Goal: Information Seeking & Learning: Learn about a topic

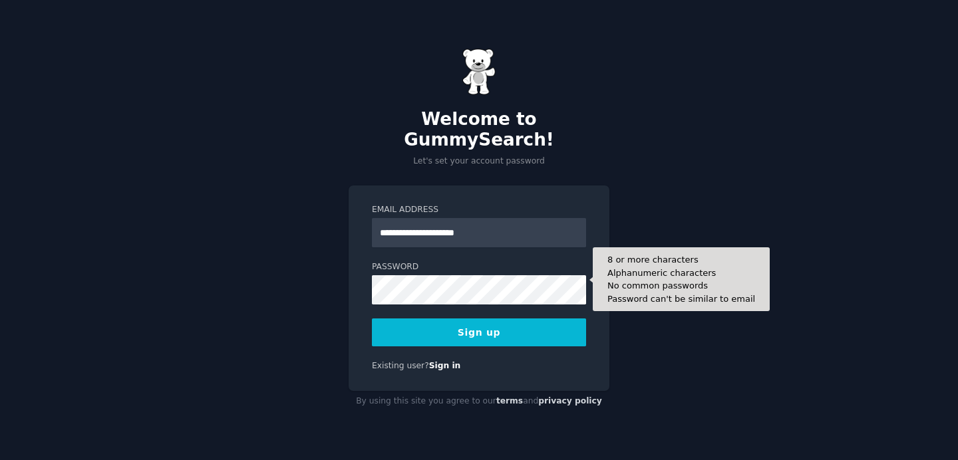
type input "**********"
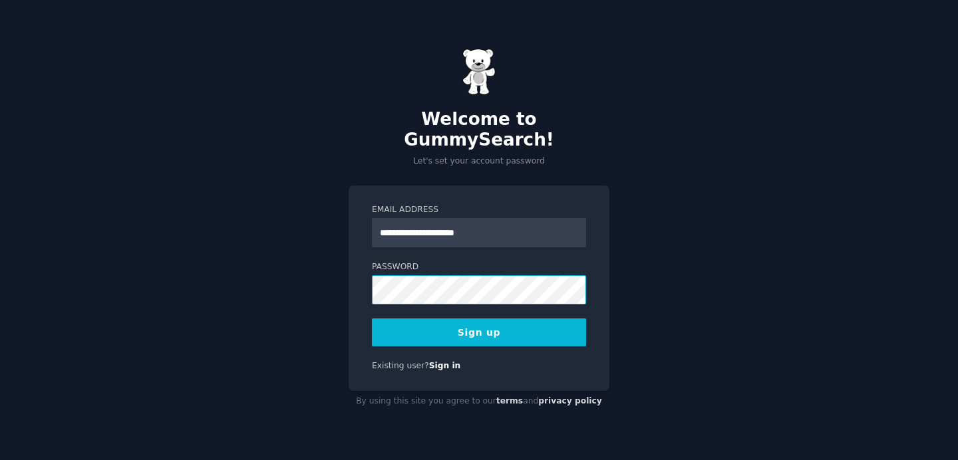
click at [368, 282] on div "**********" at bounding box center [479, 289] width 261 height 206
click at [513, 322] on button "Sign up" at bounding box center [479, 333] width 214 height 28
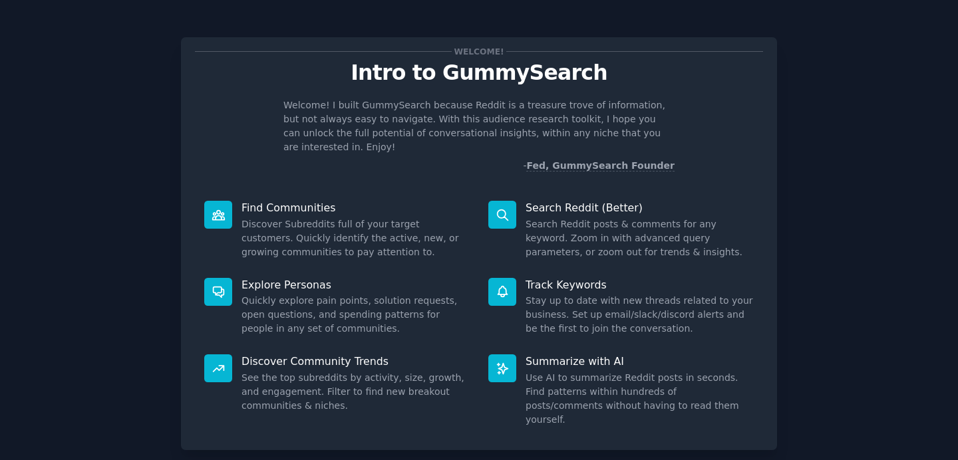
scroll to position [60, 0]
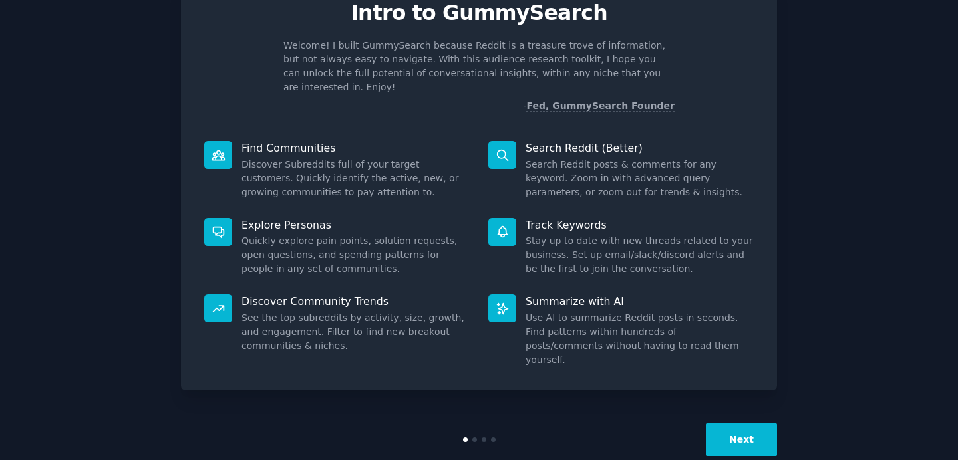
click at [741, 424] on button "Next" at bounding box center [741, 440] width 71 height 33
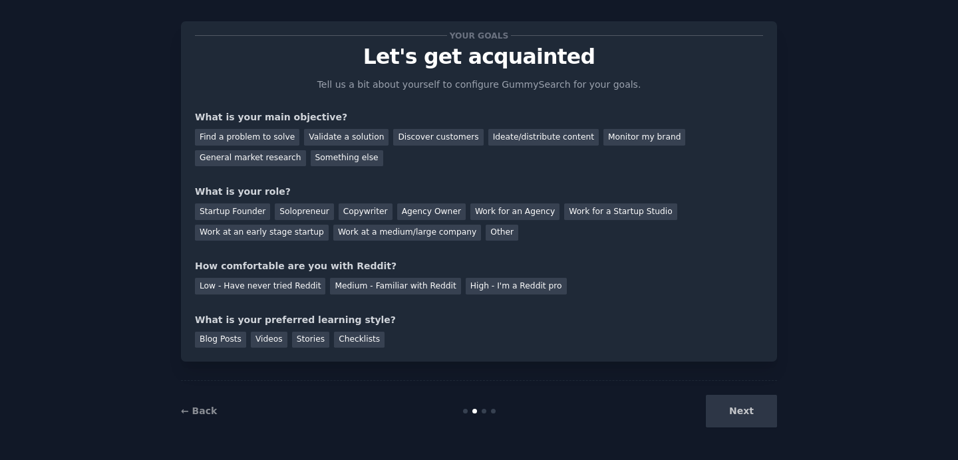
click at [740, 421] on div "Next" at bounding box center [677, 411] width 199 height 33
click at [744, 423] on div "Next" at bounding box center [677, 411] width 199 height 33
click at [746, 419] on div "Next" at bounding box center [677, 411] width 199 height 33
click at [204, 412] on link "← Back" at bounding box center [199, 411] width 36 height 11
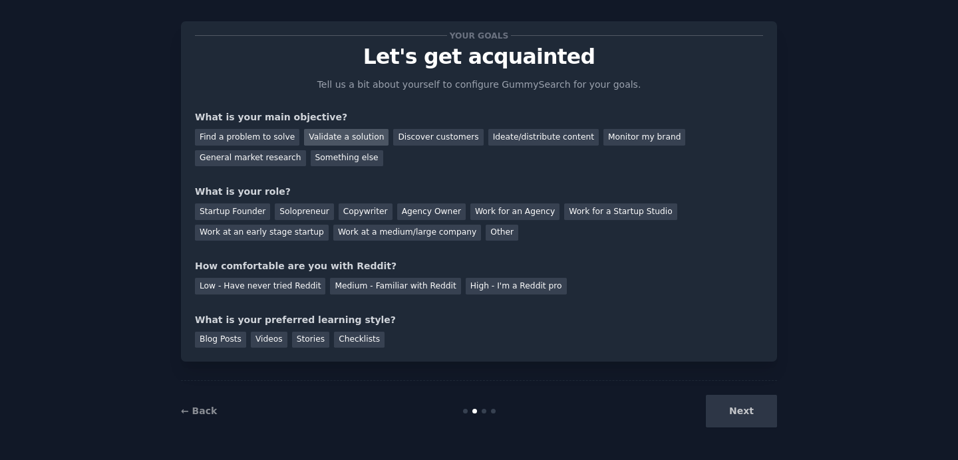
click at [353, 134] on div "Validate a solution" at bounding box center [346, 137] width 84 height 17
click at [512, 135] on div "Ideate/distribute content" at bounding box center [543, 137] width 110 height 17
click at [323, 141] on div "Validate a solution" at bounding box center [346, 137] width 84 height 17
click at [245, 213] on div "Startup Founder" at bounding box center [232, 212] width 75 height 17
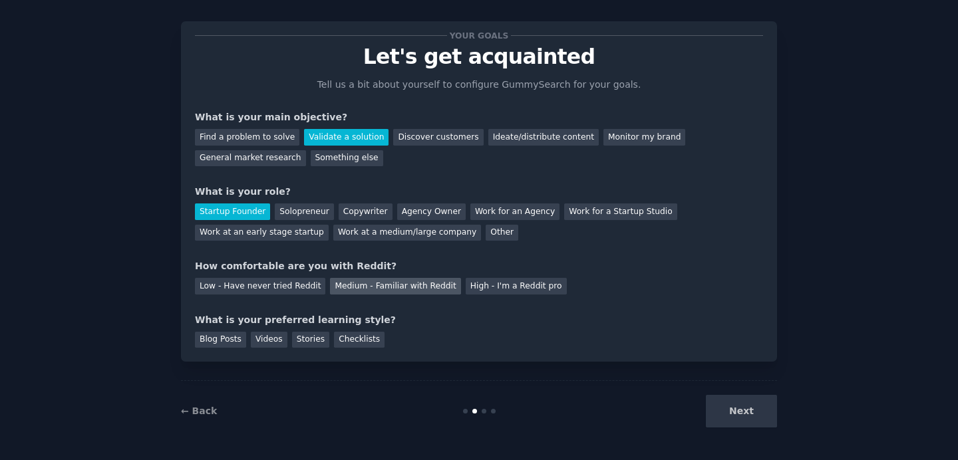
click at [351, 285] on div "Medium - Familiar with Reddit" at bounding box center [395, 286] width 130 height 17
click at [355, 335] on div "Checklists" at bounding box center [359, 340] width 51 height 17
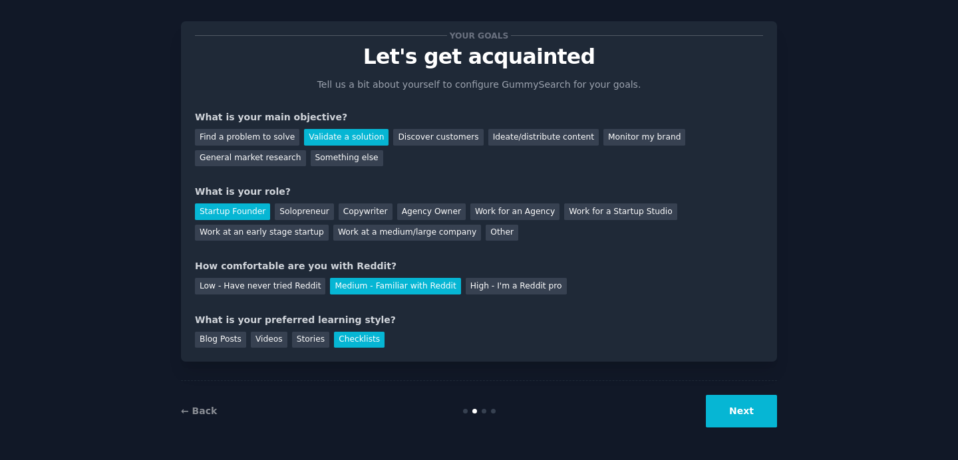
click at [729, 409] on button "Next" at bounding box center [741, 411] width 71 height 33
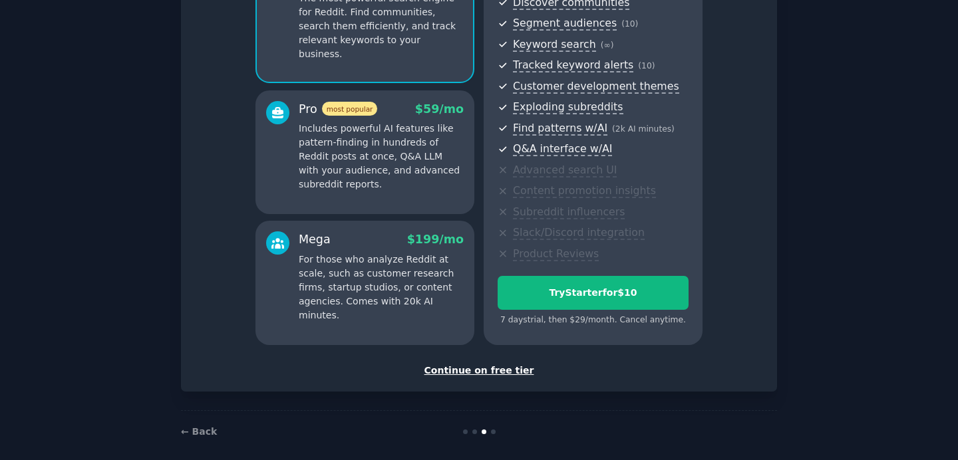
scroll to position [163, 0]
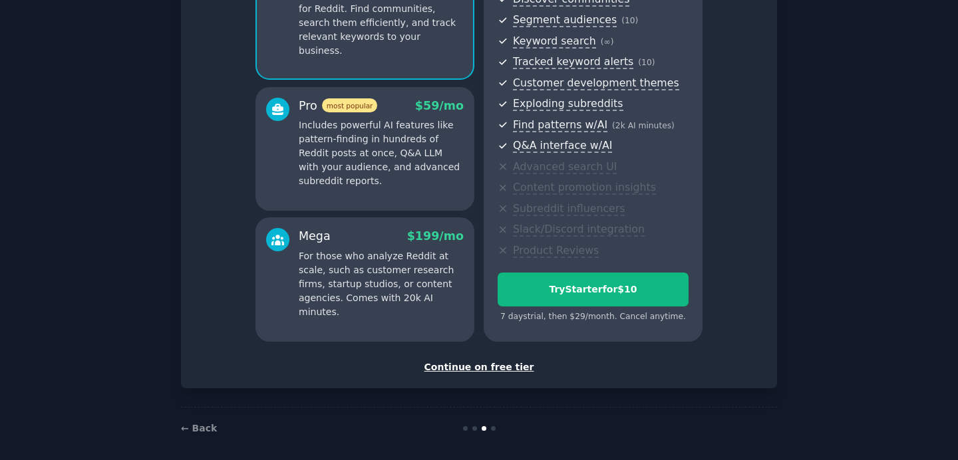
click at [508, 366] on div "Continue on free tier" at bounding box center [479, 368] width 568 height 14
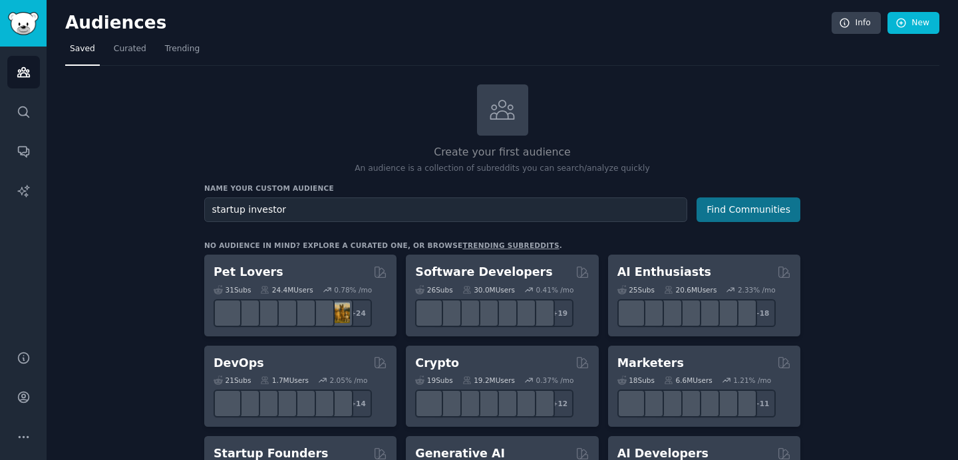
type input "startup investor"
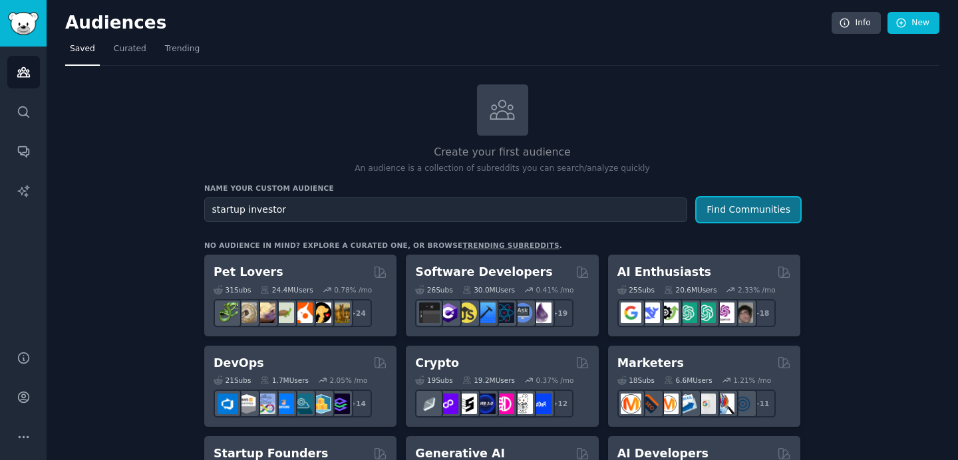
click at [768, 218] on button "Find Communities" at bounding box center [748, 210] width 104 height 25
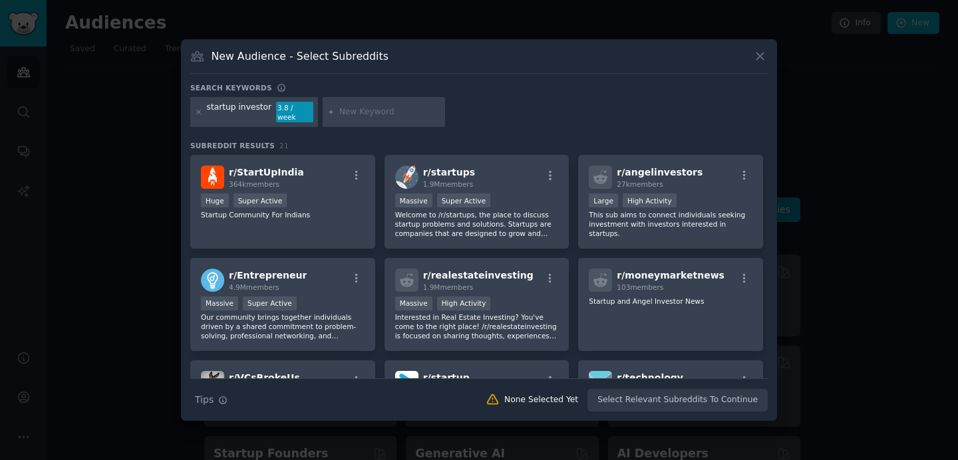
click at [376, 115] on input "text" at bounding box center [389, 112] width 101 height 12
type input "europe"
click at [327, 114] on icon at bounding box center [330, 111] width 7 height 7
click at [368, 117] on input "europe" at bounding box center [389, 112] width 101 height 12
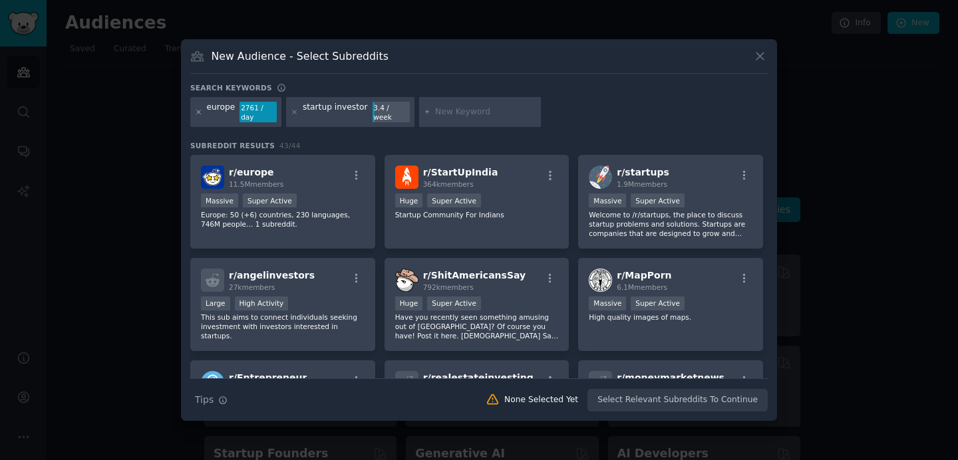
click at [202, 111] on icon at bounding box center [198, 111] width 7 height 7
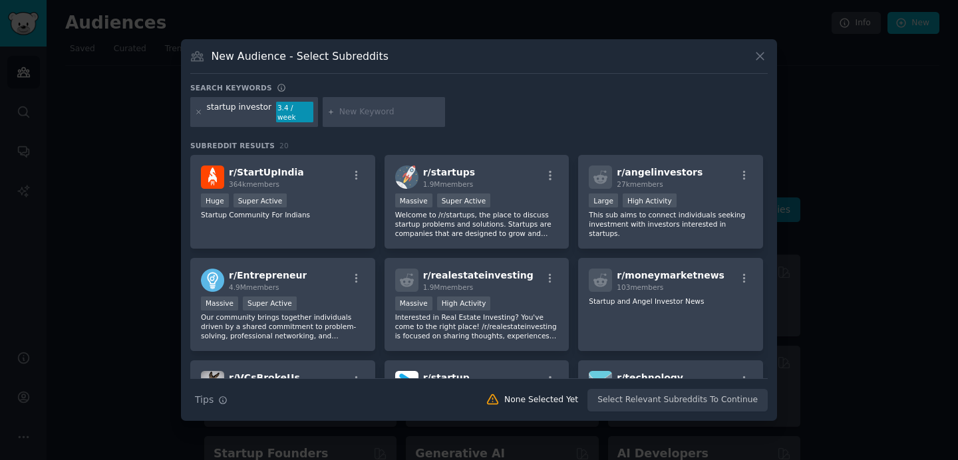
click at [363, 119] on div at bounding box center [384, 112] width 122 height 31
click at [337, 121] on div at bounding box center [384, 112] width 122 height 31
click at [339, 114] on input "text" at bounding box center [389, 112] width 101 height 12
type input "europe investing"
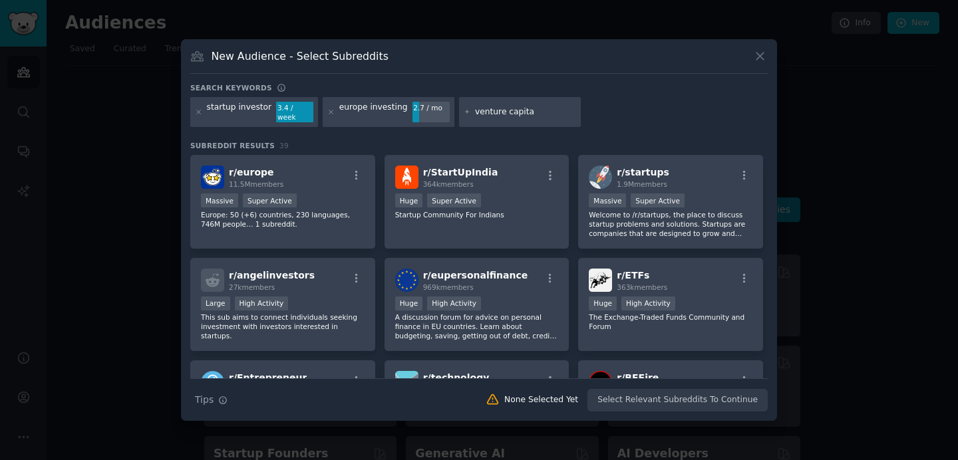
type input "venture capital"
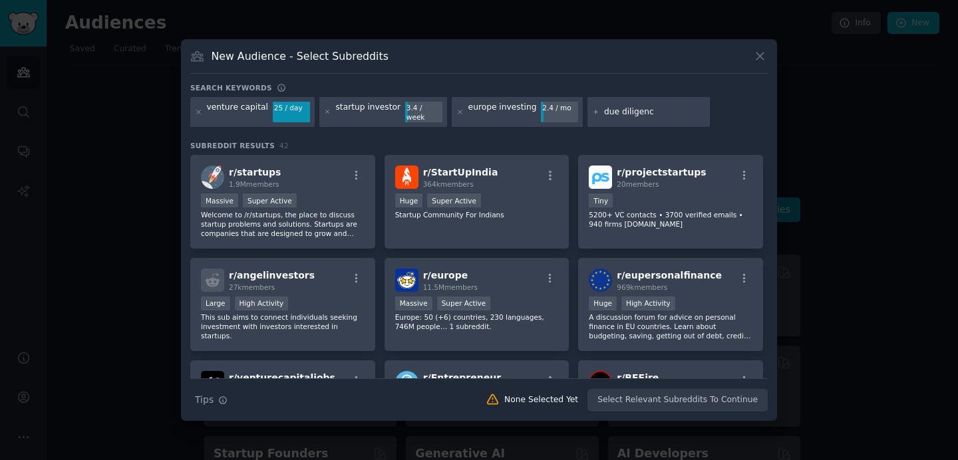
type input "due diligence"
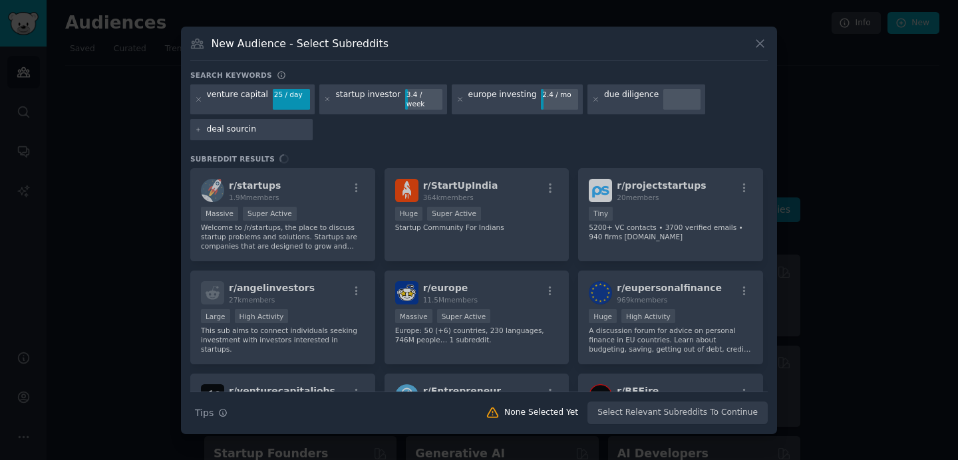
type input "deal sourcing"
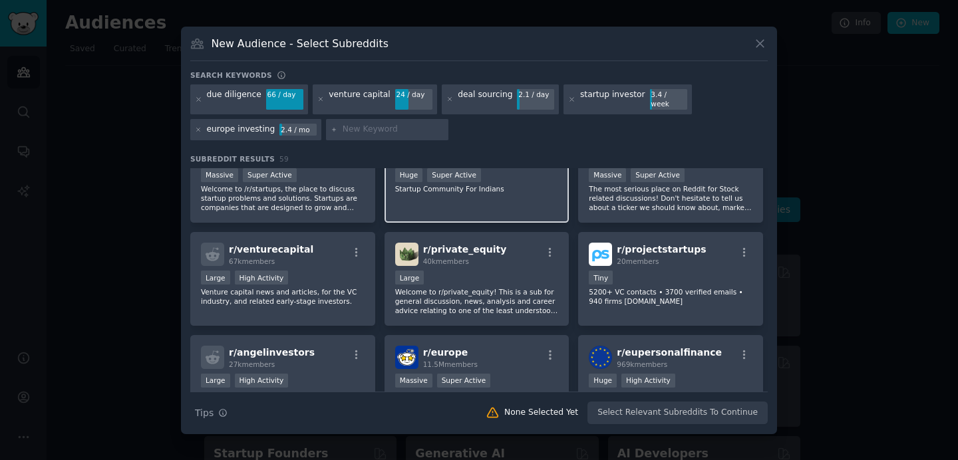
scroll to position [49, 0]
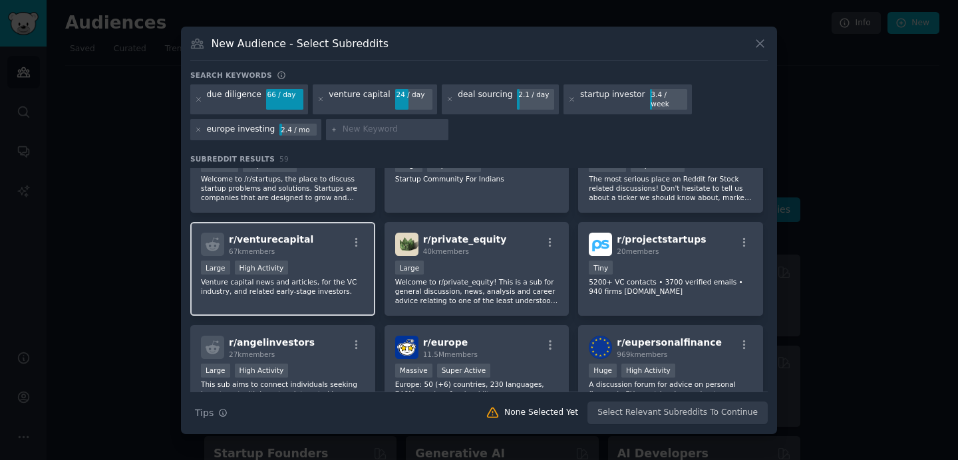
click at [355, 287] on p "Venture capital news and articles, for the VC industry, and related early-stage…" at bounding box center [283, 286] width 164 height 19
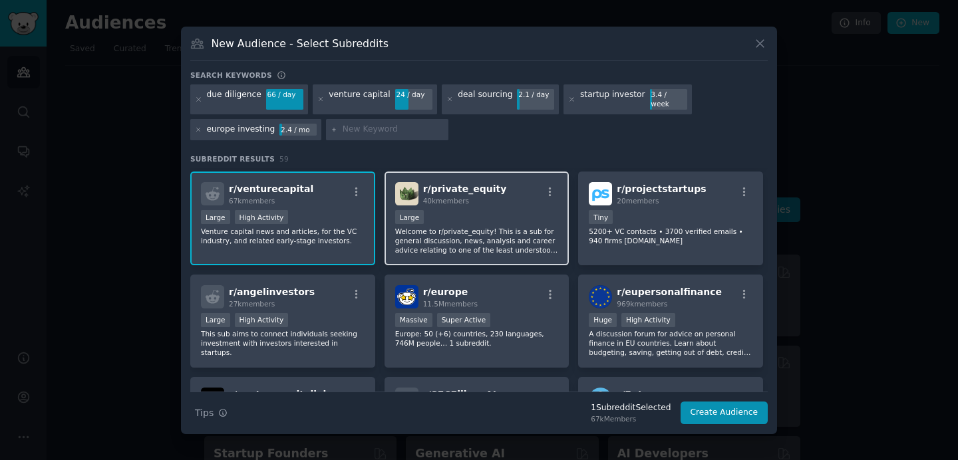
scroll to position [101, 0]
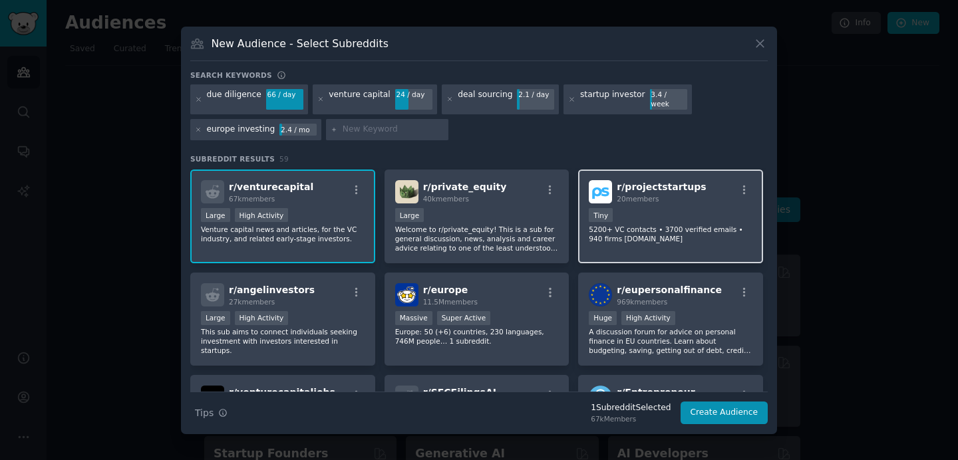
click at [604, 235] on p "5200+ VC contacts • 3700 verified emails • 940 firms [DOMAIN_NAME]" at bounding box center [671, 234] width 164 height 19
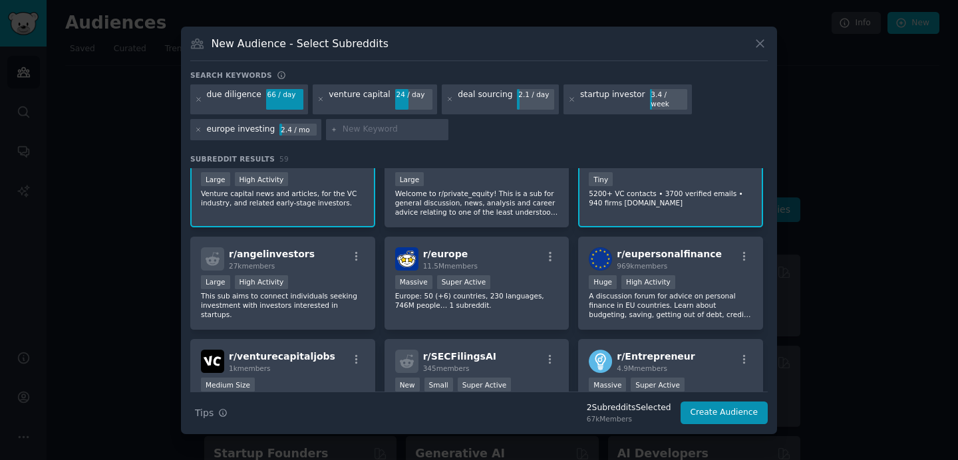
scroll to position [162, 0]
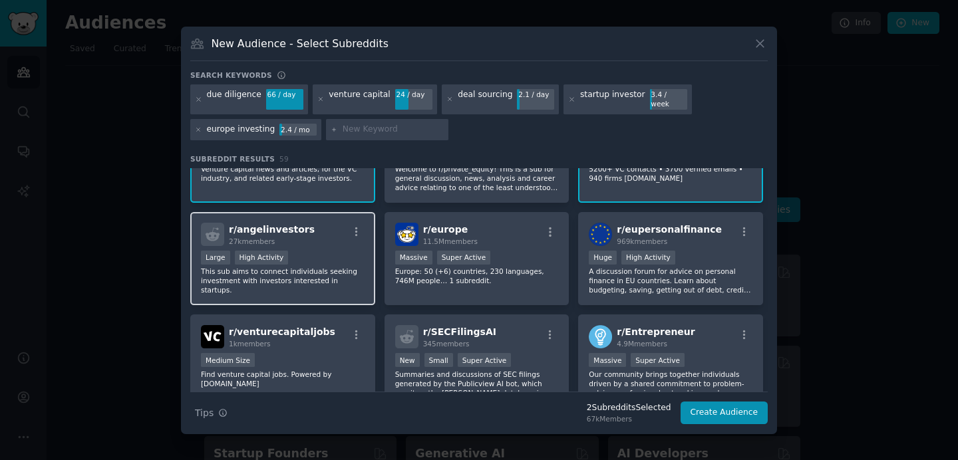
click at [338, 278] on p "This sub aims to connect individuals seeking investment with investors interest…" at bounding box center [283, 281] width 164 height 28
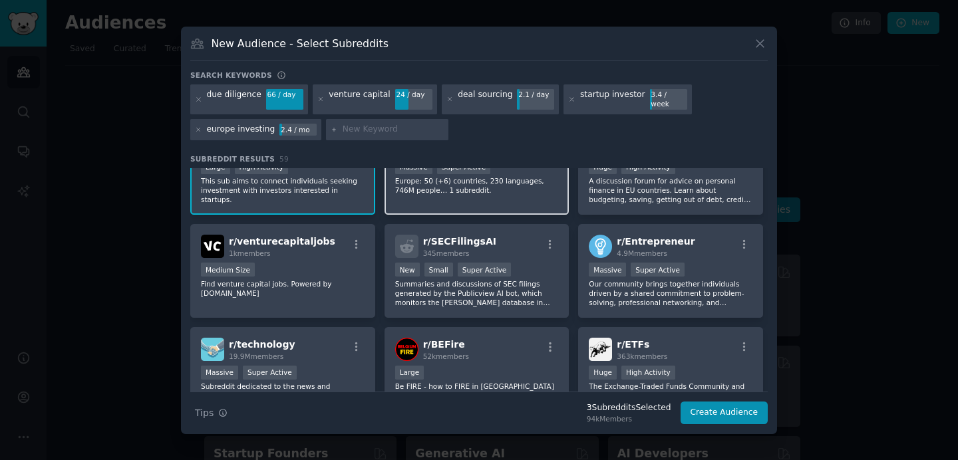
scroll to position [267, 0]
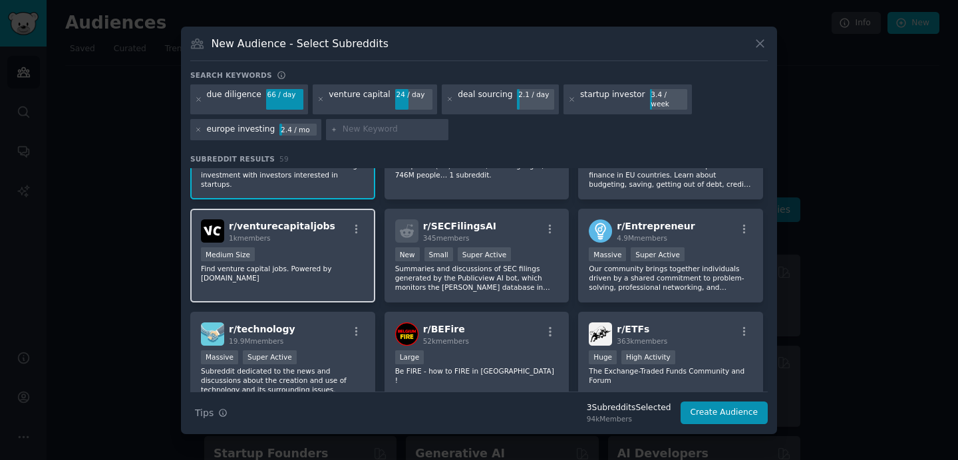
click at [360, 274] on p "Find venture capital jobs. Powered by [DOMAIN_NAME]" at bounding box center [283, 273] width 164 height 19
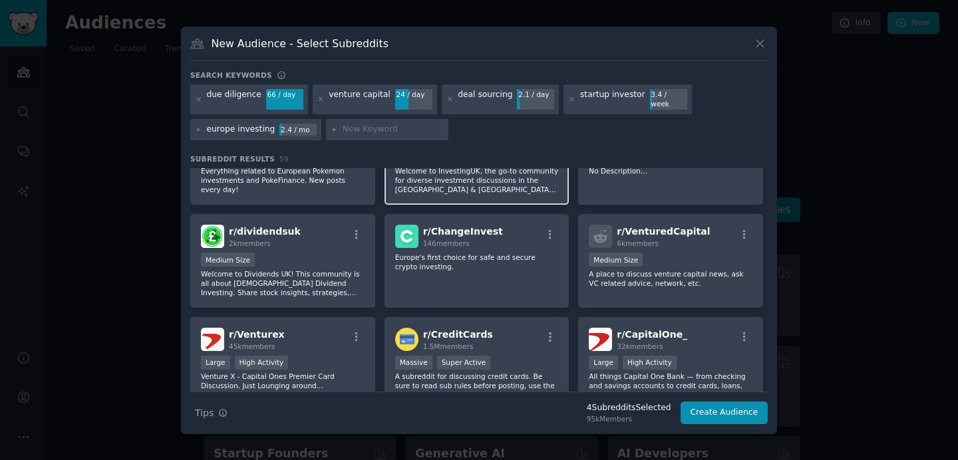
scroll to position [888, 0]
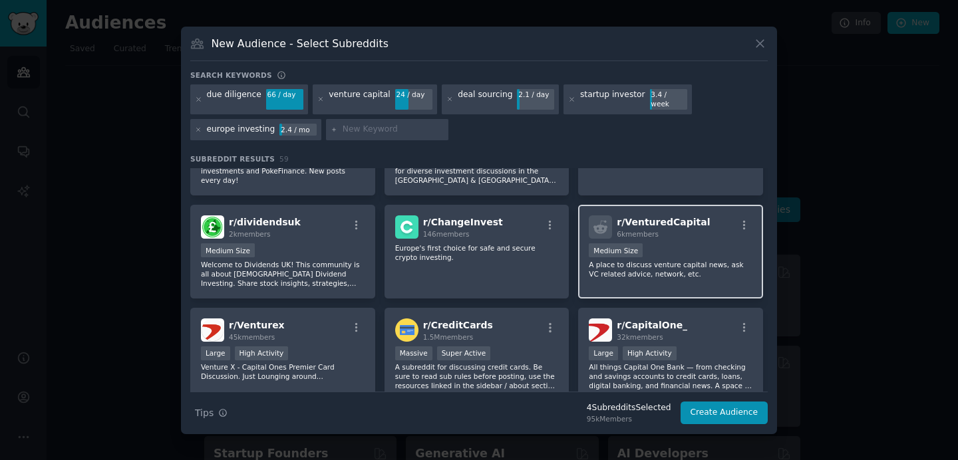
click at [634, 271] on p "A place to discuss venture capital news, ask VC related advice, network, etc." at bounding box center [671, 269] width 164 height 19
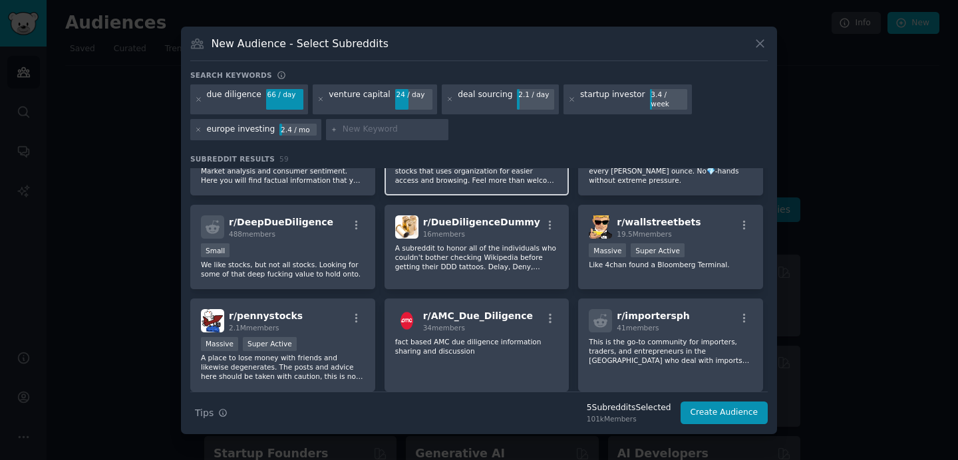
scroll to position [1311, 0]
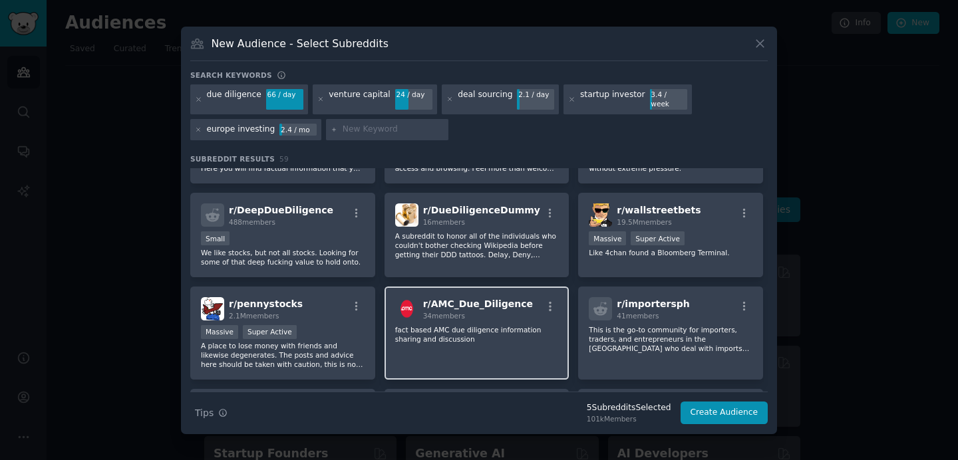
click at [449, 325] on p "fact based AMC due diligence information sharing and discussion" at bounding box center [477, 334] width 164 height 19
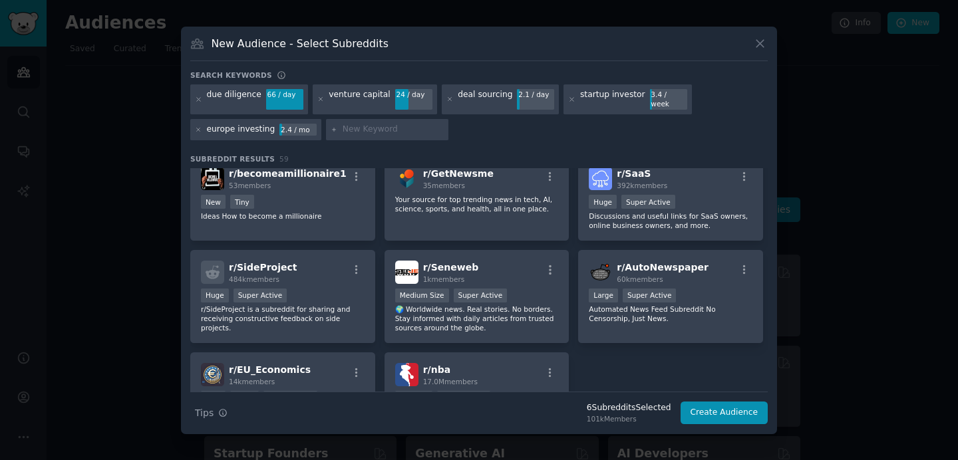
scroll to position [1767, 0]
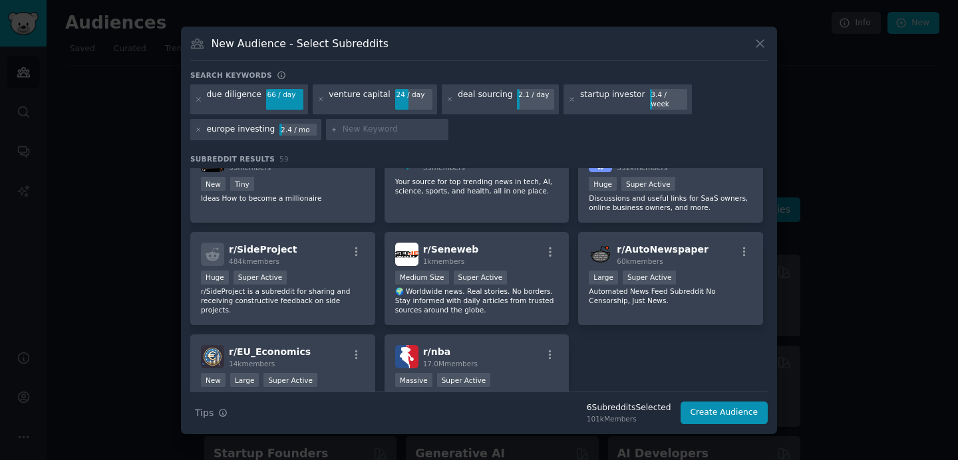
click at [359, 124] on input "text" at bounding box center [393, 130] width 101 height 12
type input "early startup investing"
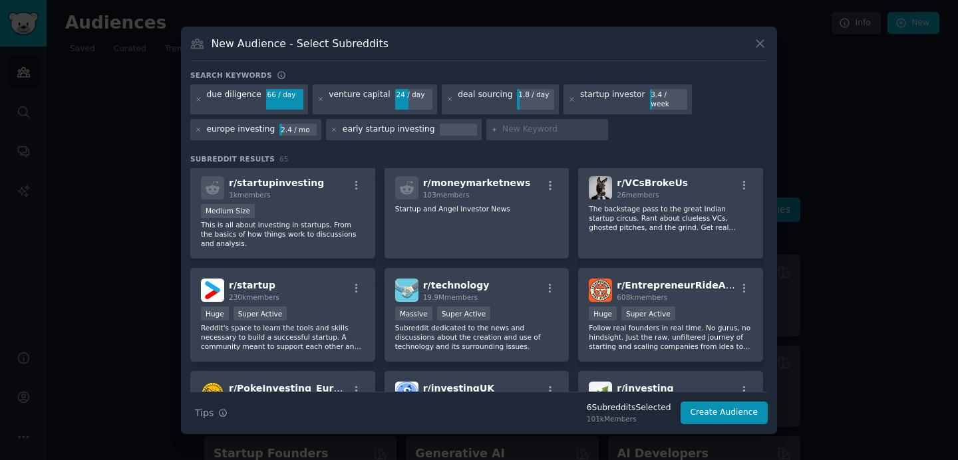
scroll to position [615, 0]
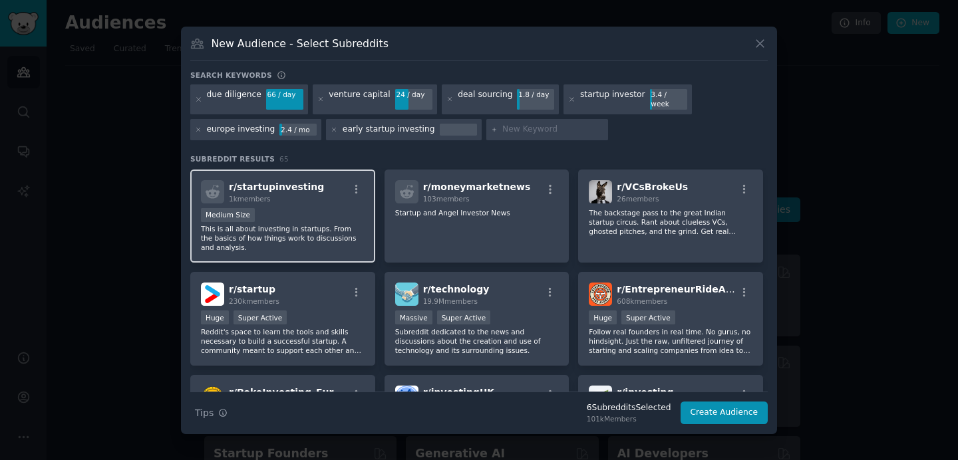
click at [347, 225] on p "This is all about investing in startups. From the basics of how things work to …" at bounding box center [283, 238] width 164 height 28
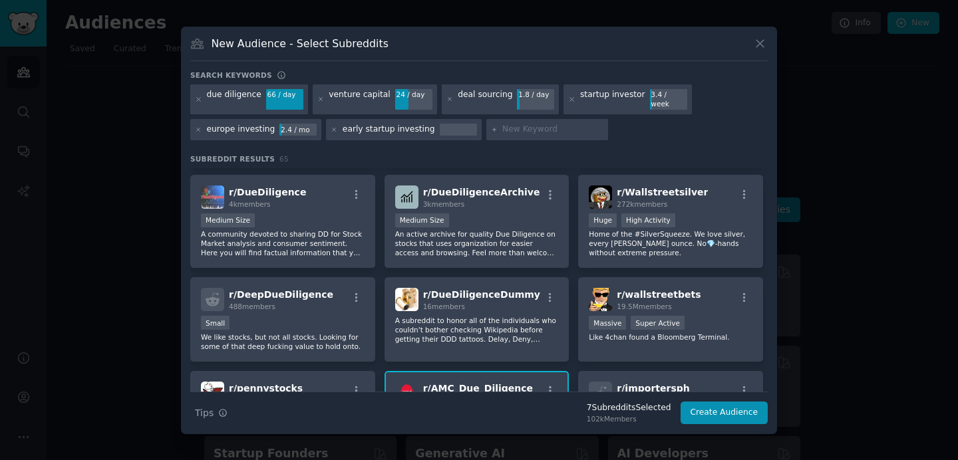
scroll to position [1246, 0]
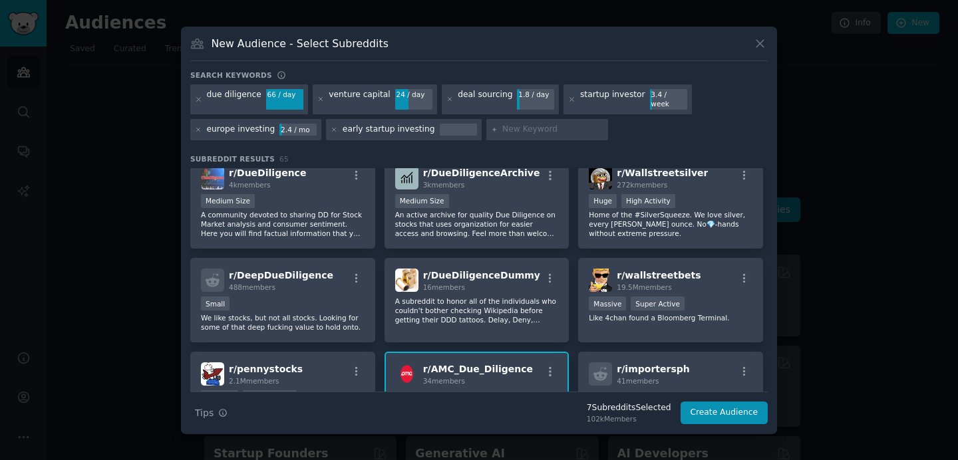
click at [531, 128] on input "text" at bounding box center [552, 130] width 101 height 12
type input "s"
type input "seed due diligence"
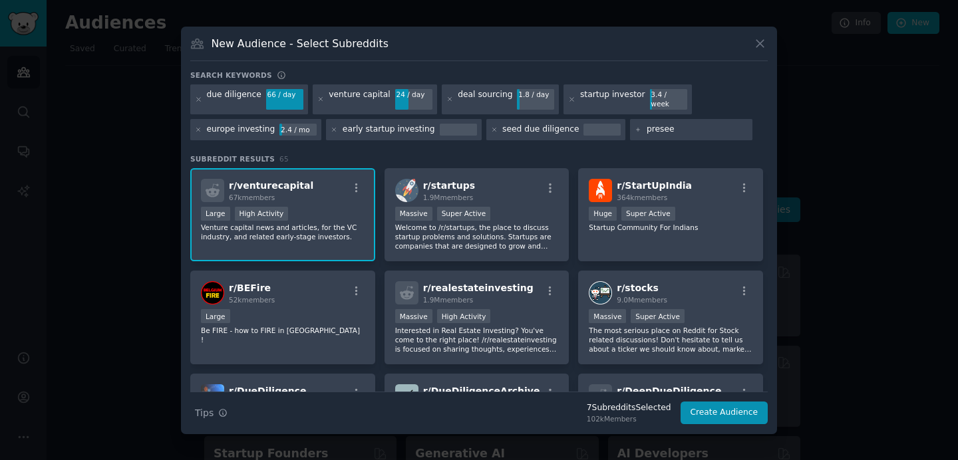
type input "preseed"
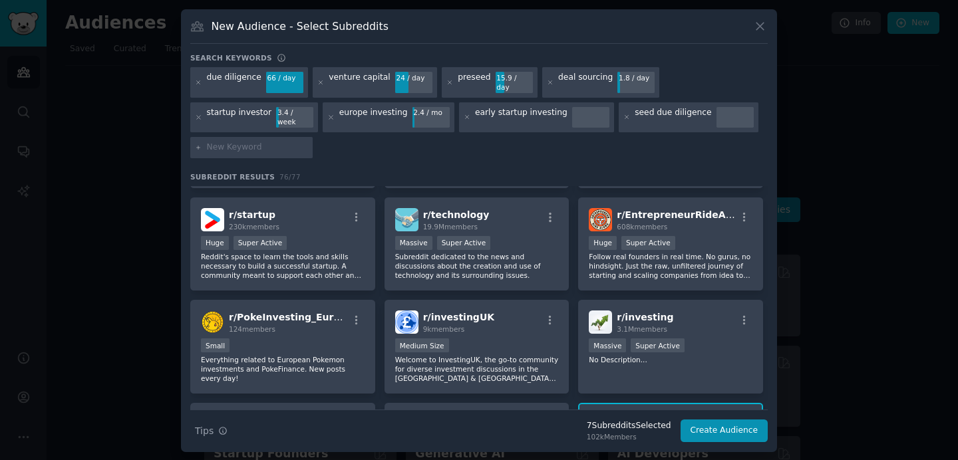
scroll to position [889, 0]
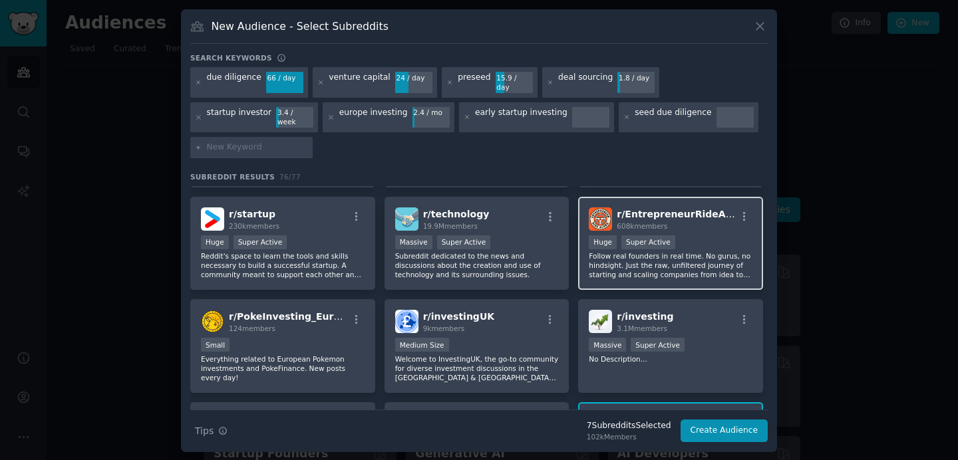
click at [643, 251] on p "Follow real founders in real time. No gurus, no hindsight. Just the raw, unfilt…" at bounding box center [671, 265] width 164 height 28
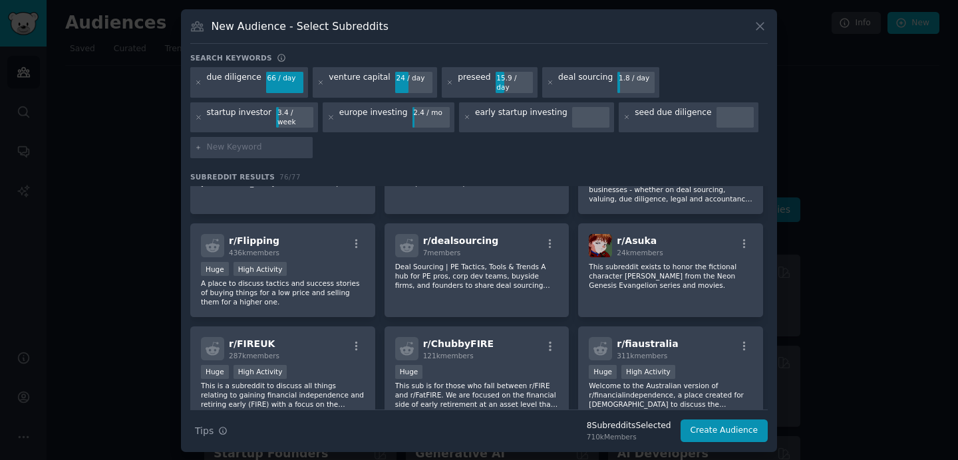
scroll to position [1589, 0]
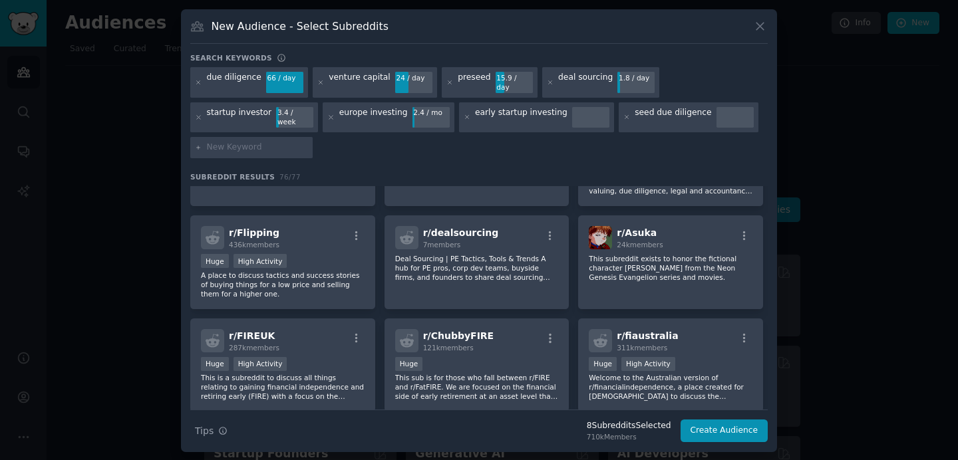
click at [241, 142] on input "text" at bounding box center [257, 148] width 101 height 12
type input "preseed deal sourcing"
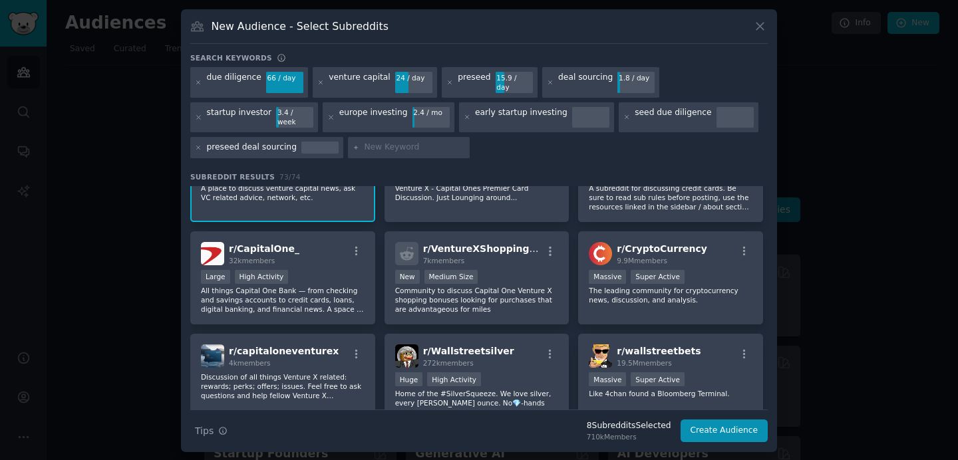
scroll to position [1384, 0]
click at [348, 349] on button "button" at bounding box center [356, 355] width 17 height 12
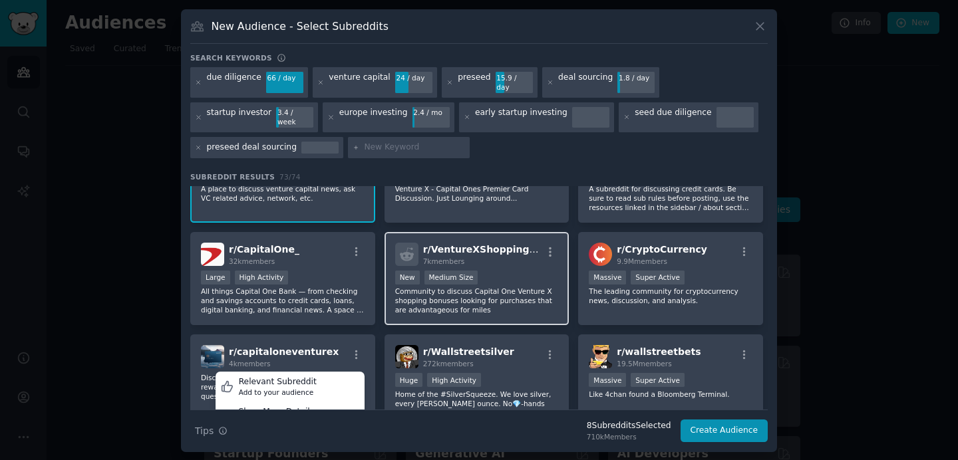
scroll to position [1397, 0]
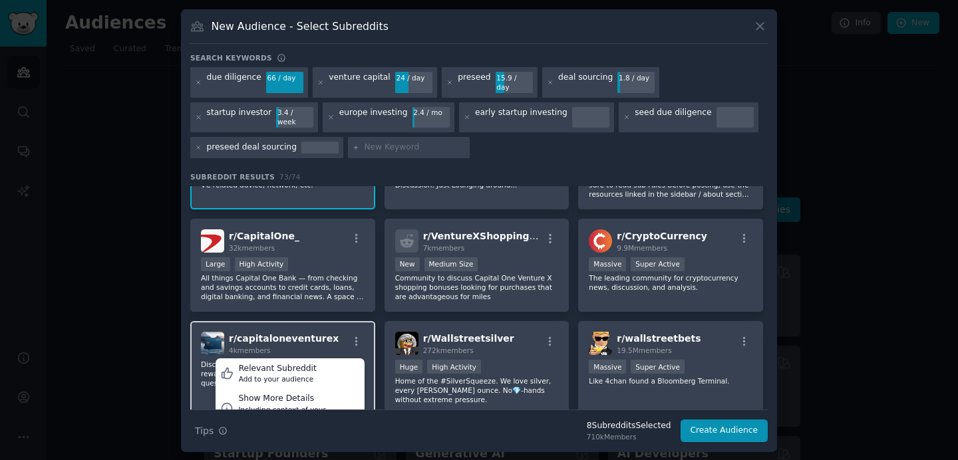
click at [315, 321] on div "r/ capitaloneventurex 4k members Relevant Subreddit Add to your audience Show M…" at bounding box center [282, 368] width 185 height 94
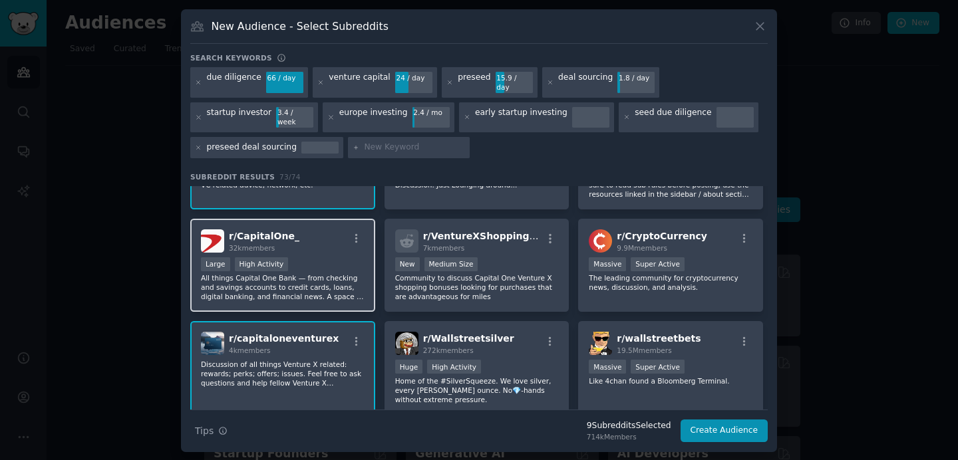
click at [334, 273] on p "All things Capital One Bank — from checking and savings accounts to credit card…" at bounding box center [283, 287] width 164 height 28
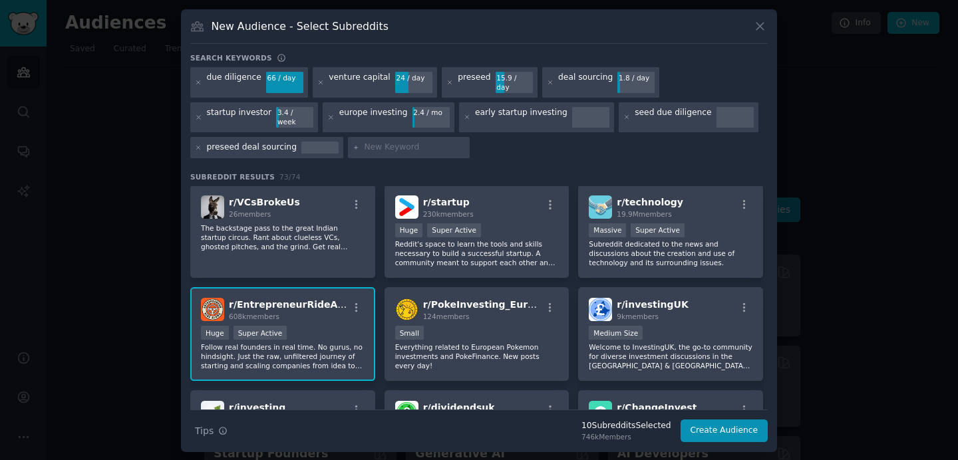
scroll to position [1017, 0]
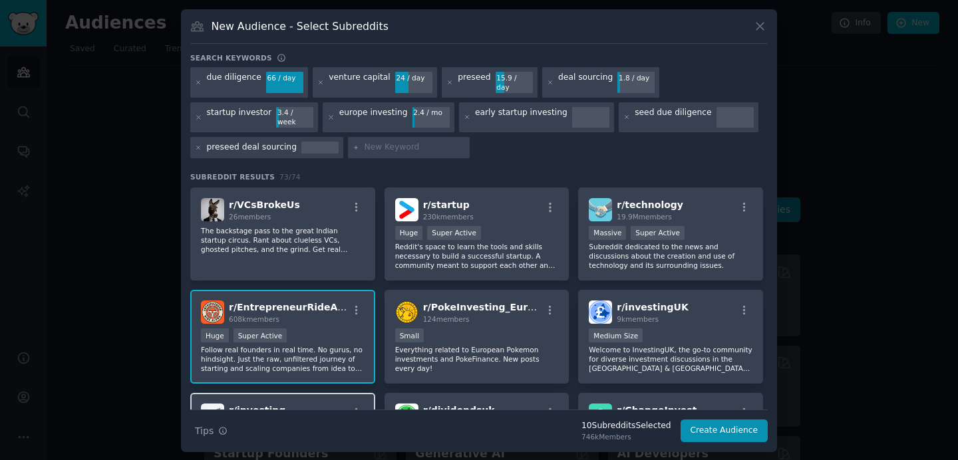
click at [323, 393] on div "r/ investing 3.1M members Massive Super Active No Description..." at bounding box center [282, 440] width 185 height 94
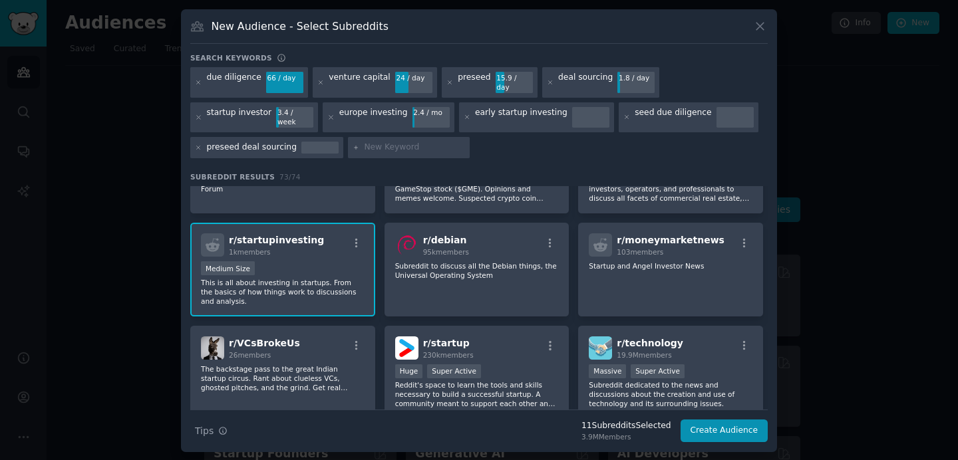
scroll to position [881, 0]
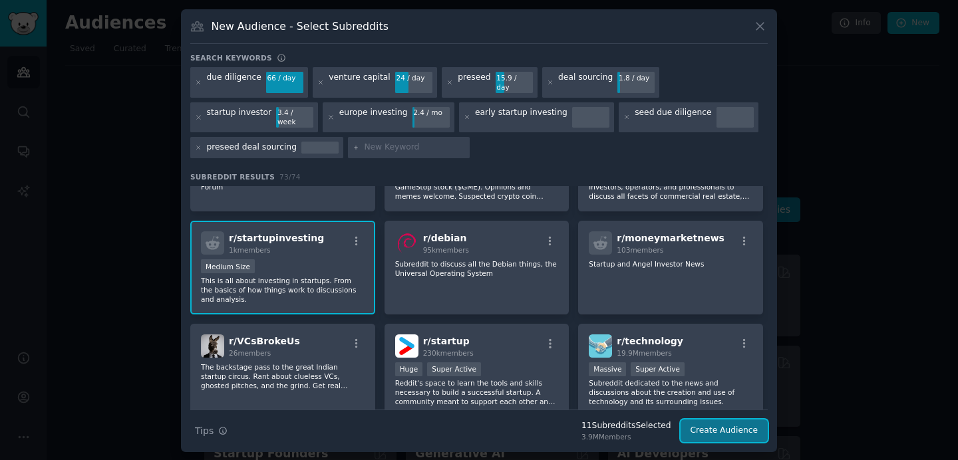
click at [696, 422] on button "Create Audience" at bounding box center [724, 431] width 88 height 23
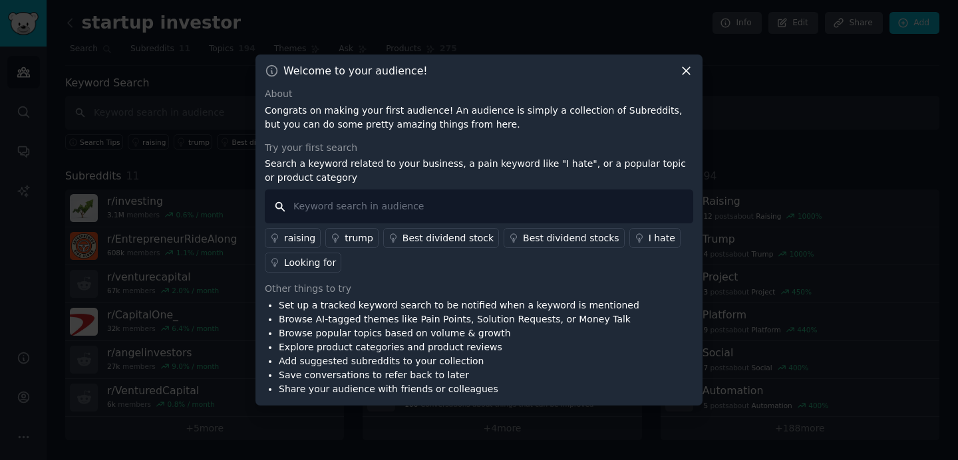
click at [512, 213] on input "text" at bounding box center [479, 207] width 428 height 34
type input "annoying"
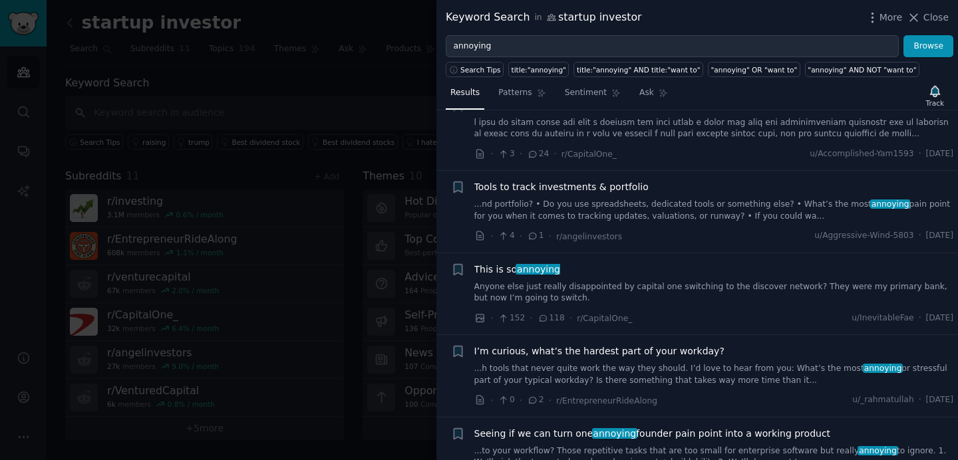
scroll to position [45, 0]
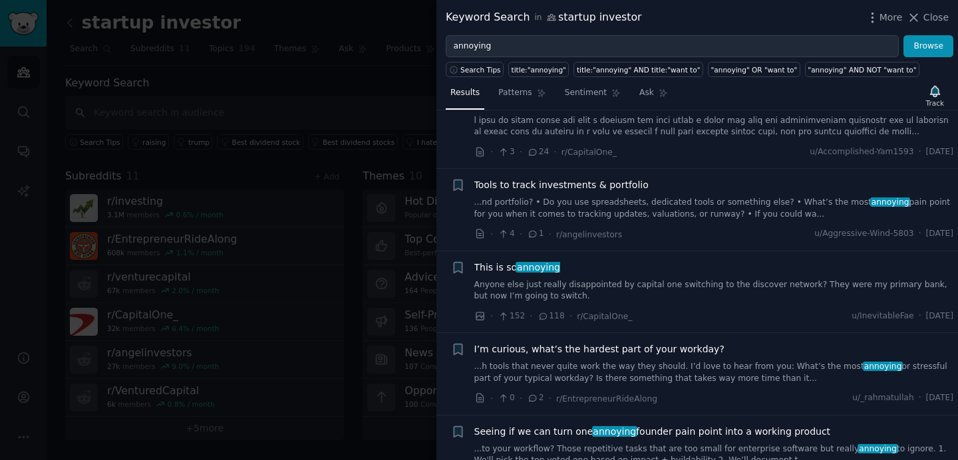
click at [608, 189] on span "Tools to track investments & portfolio" at bounding box center [561, 185] width 174 height 14
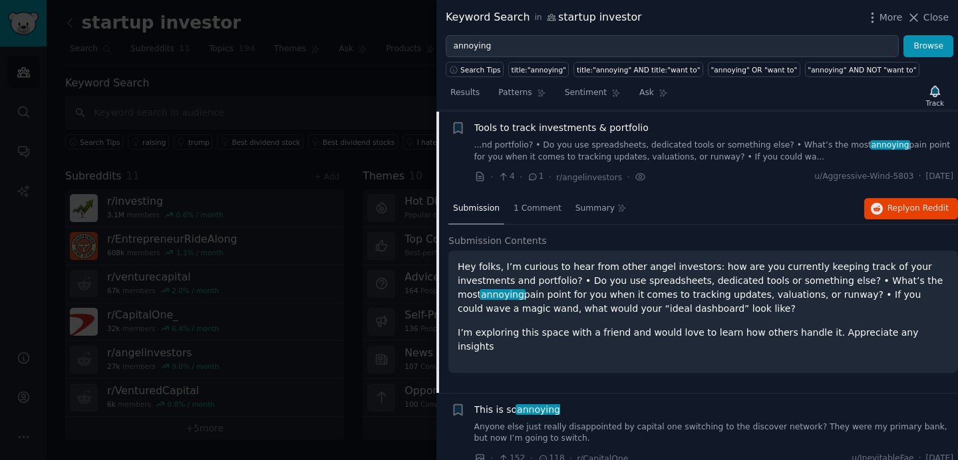
scroll to position [103, 0]
click at [539, 204] on span "1 Comment" at bounding box center [538, 208] width 48 height 12
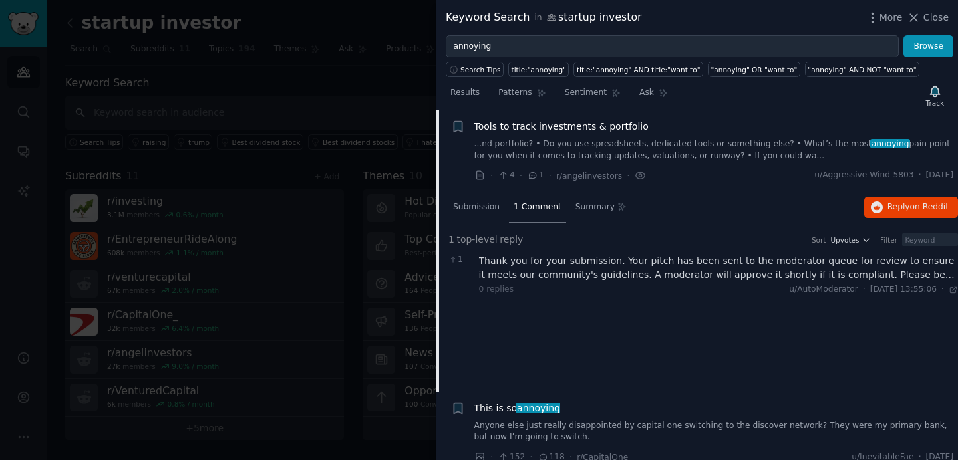
click at [562, 134] on div "Tools to track investments & portfolio ...nd portfolio? • Do you use spreadshee…" at bounding box center [714, 141] width 480 height 42
click at [561, 122] on span "Tools to track investments & portfolio" at bounding box center [561, 127] width 174 height 14
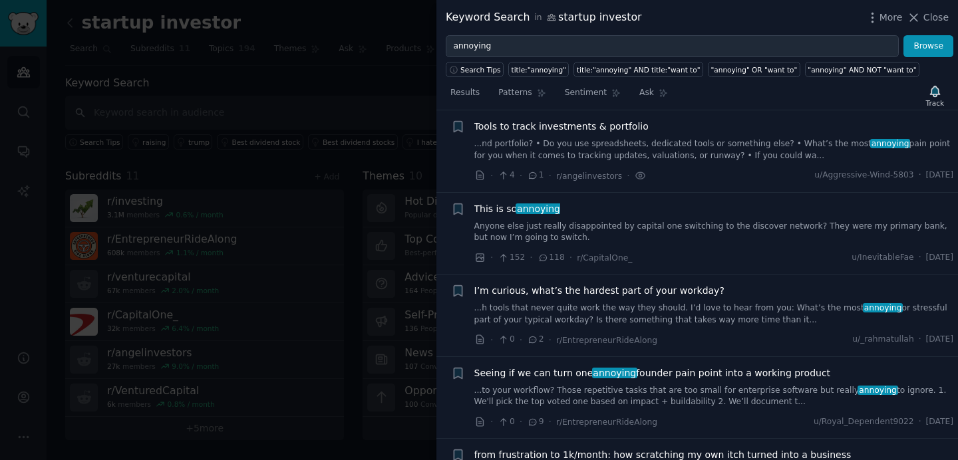
click at [596, 131] on span "Tools to track investments & portfolio" at bounding box center [561, 127] width 174 height 14
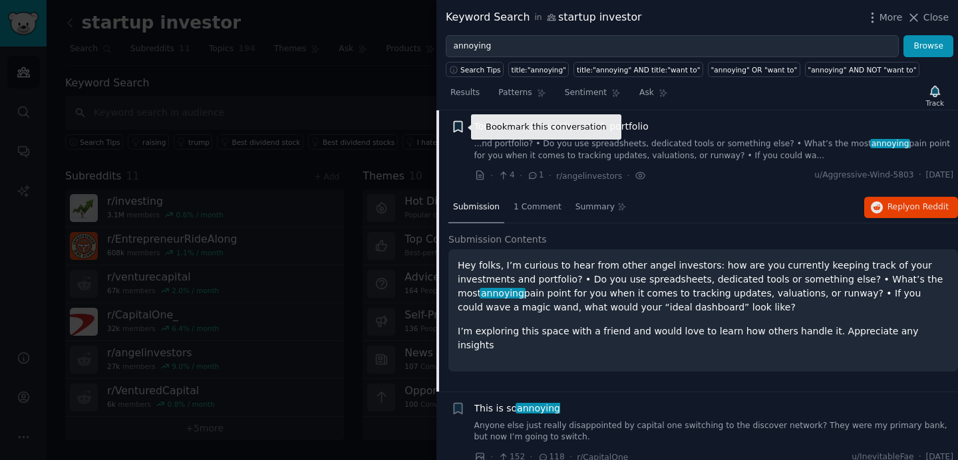
click at [458, 129] on icon "button" at bounding box center [458, 127] width 8 height 11
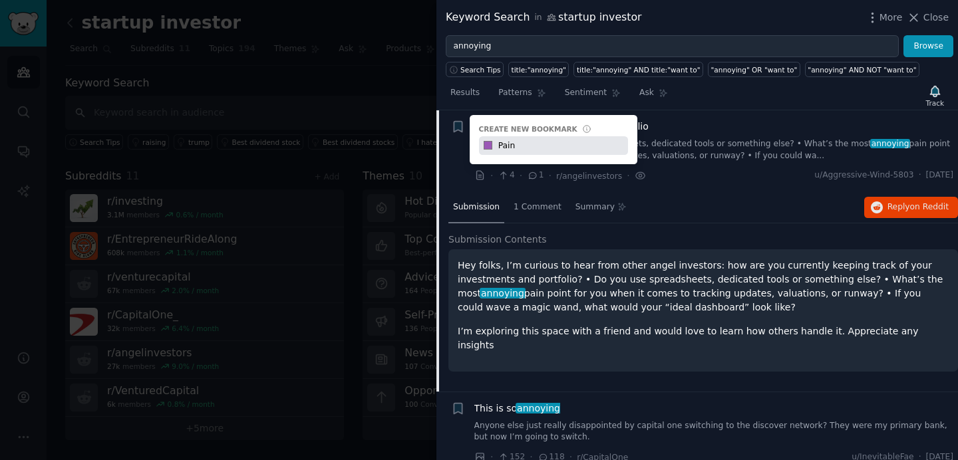
type input "Pain"
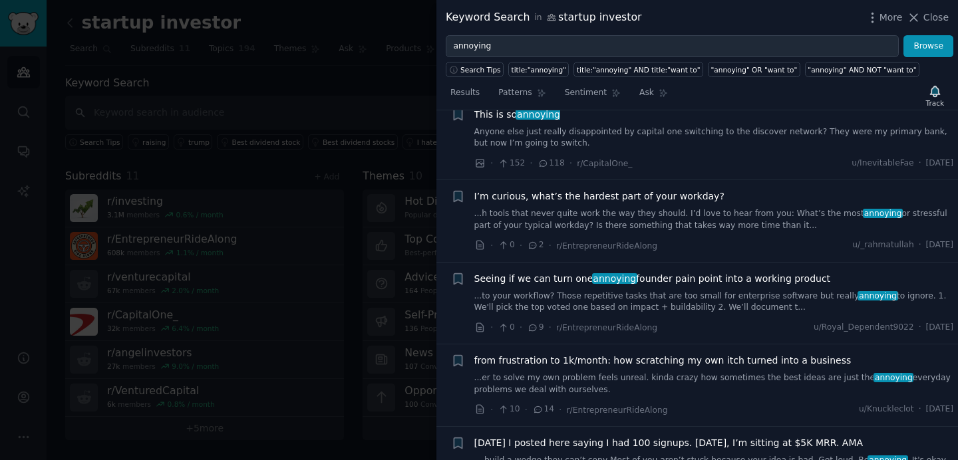
scroll to position [413, 0]
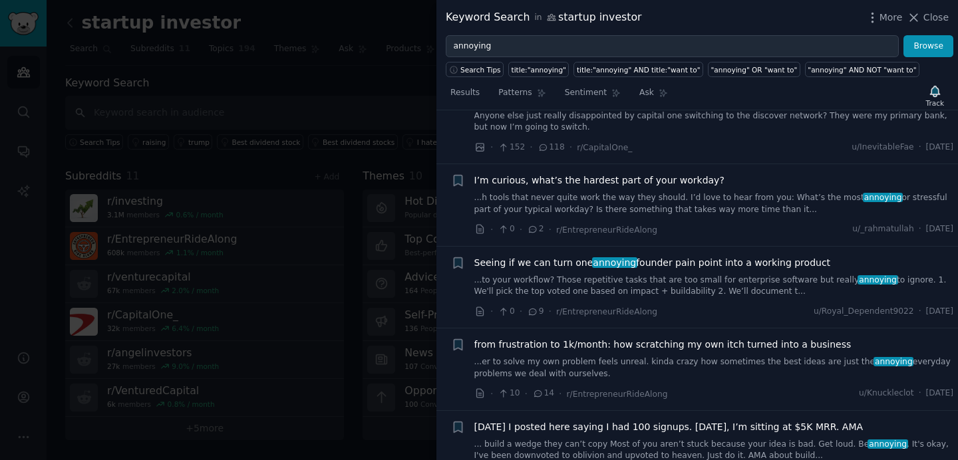
click at [603, 182] on span "I’m curious, what’s the hardest part of your workday?" at bounding box center [599, 181] width 250 height 14
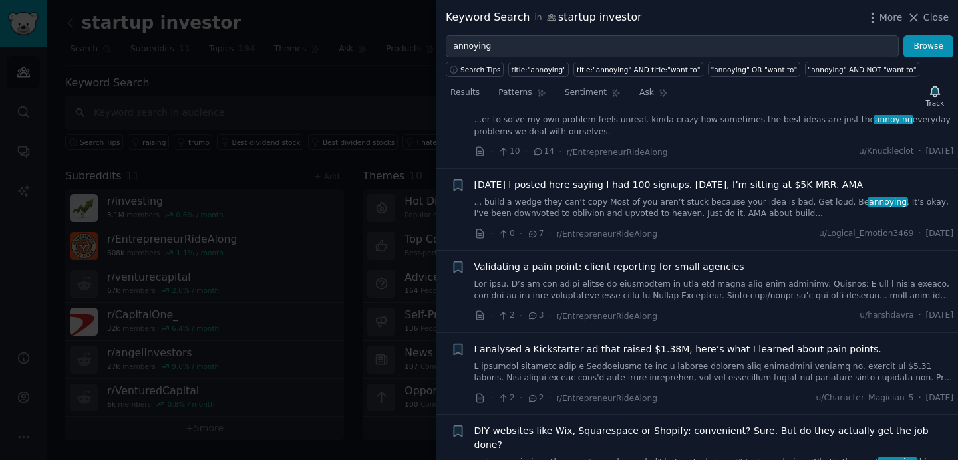
scroll to position [781, 0]
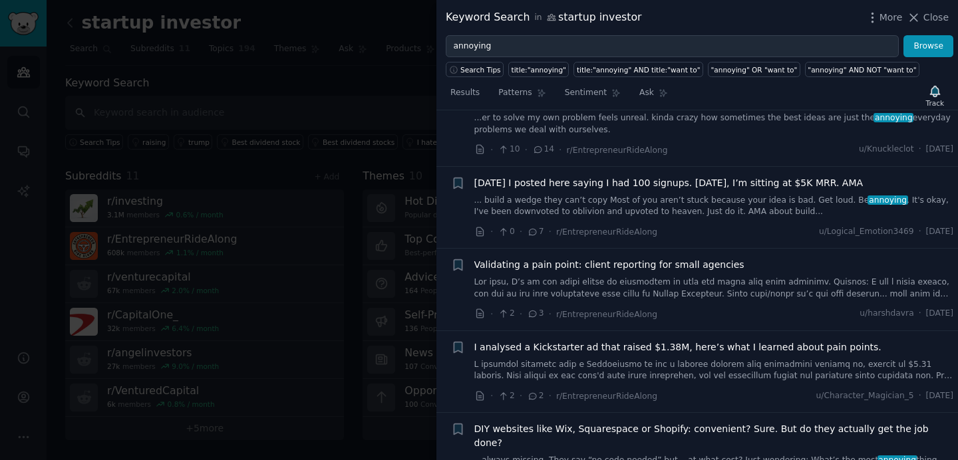
click at [737, 182] on span "[DATE] I posted here saying I had 100 signups. [DATE], I’m sitting at $5K MRR. …" at bounding box center [668, 183] width 389 height 14
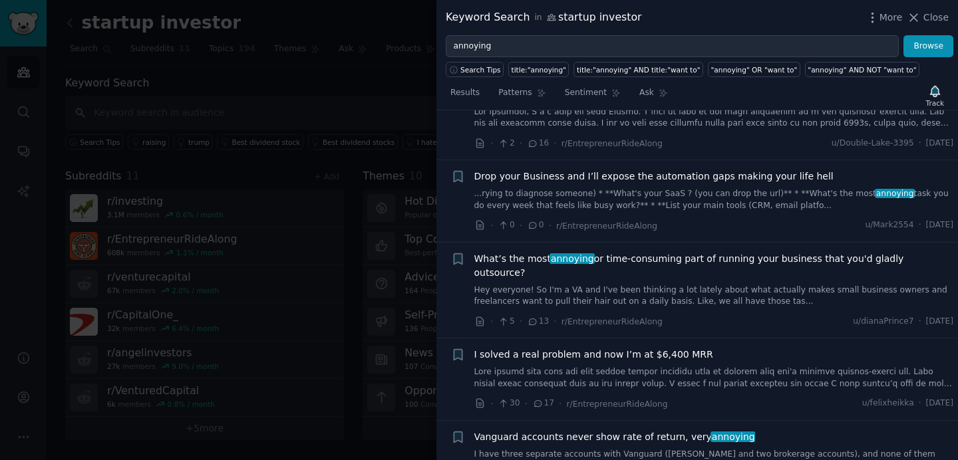
scroll to position [1485, 0]
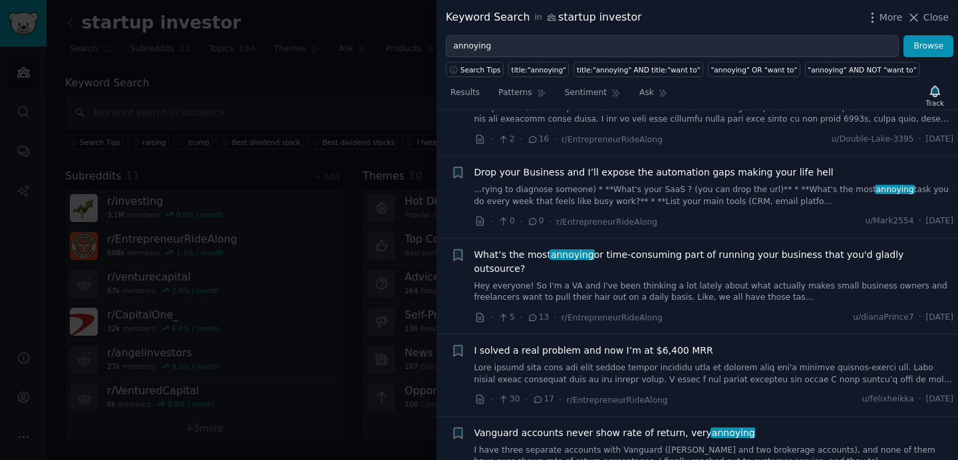
click at [710, 156] on li "+ Drop your Business and I’ll expose the automation gaps making your life hell …" at bounding box center [697, 197] width 522 height 82
click at [708, 166] on span "Drop your Business and I’ll expose the automation gaps making your life hell" at bounding box center [653, 173] width 359 height 14
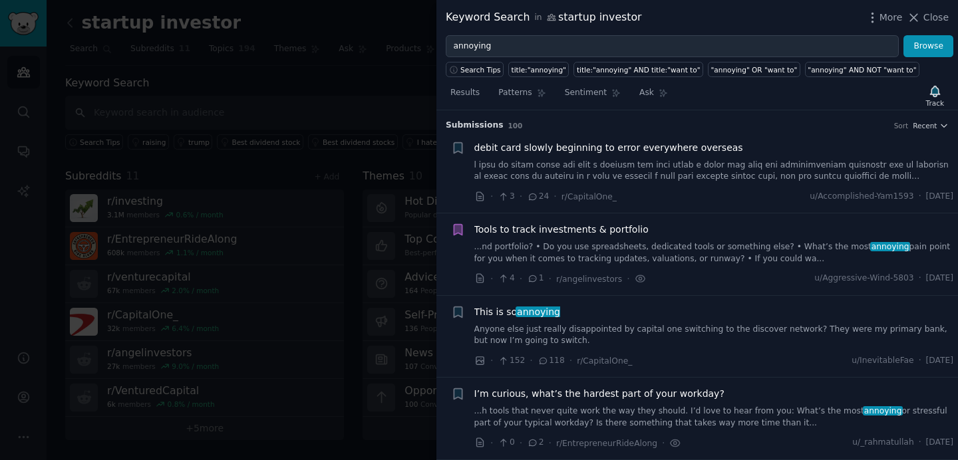
click at [603, 229] on span "Tools to track investments & portfolio" at bounding box center [561, 230] width 174 height 14
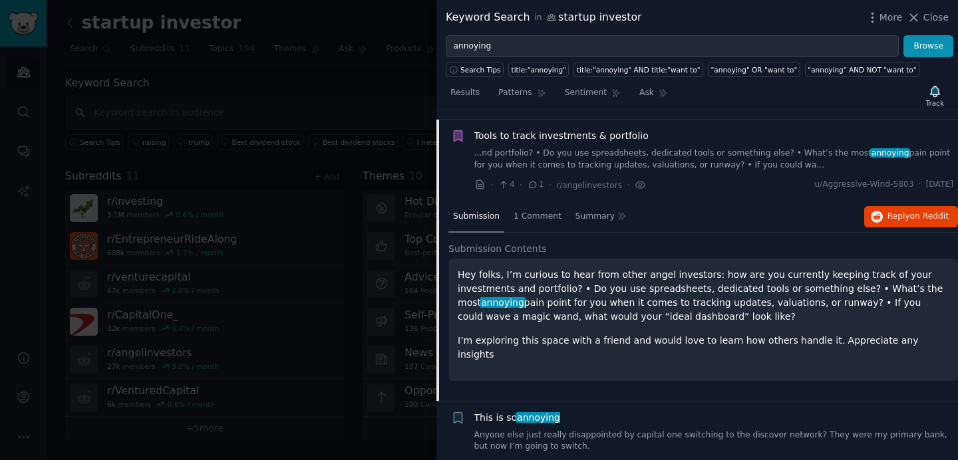
scroll to position [103, 0]
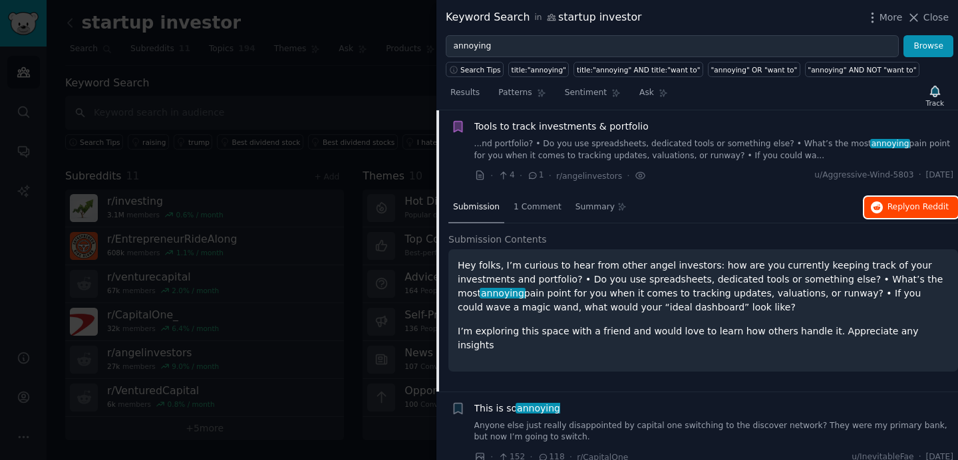
click at [896, 200] on button "Reply on Reddit" at bounding box center [911, 207] width 94 height 21
